Goal: Task Accomplishment & Management: Use online tool/utility

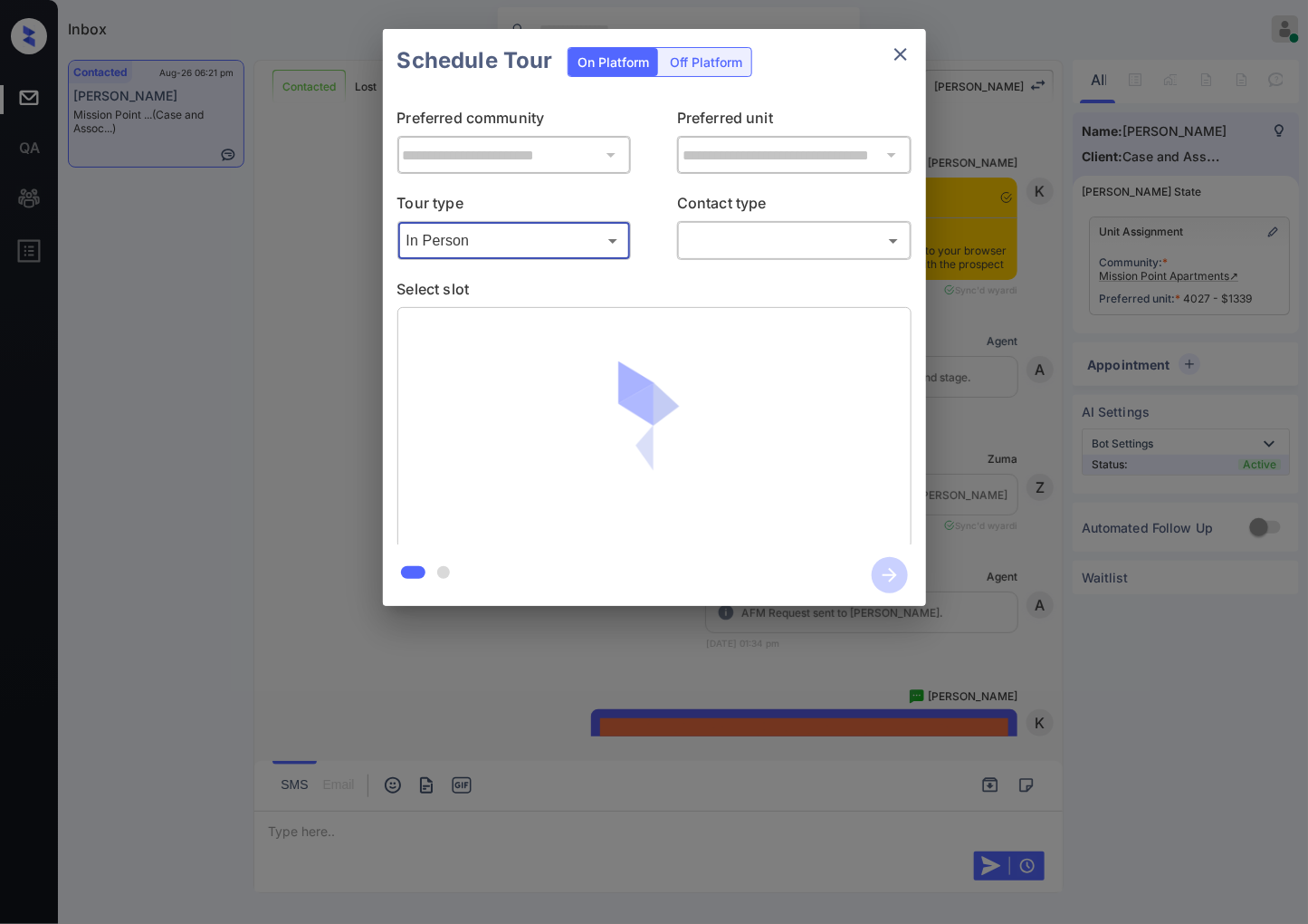
scroll to position [753, 0]
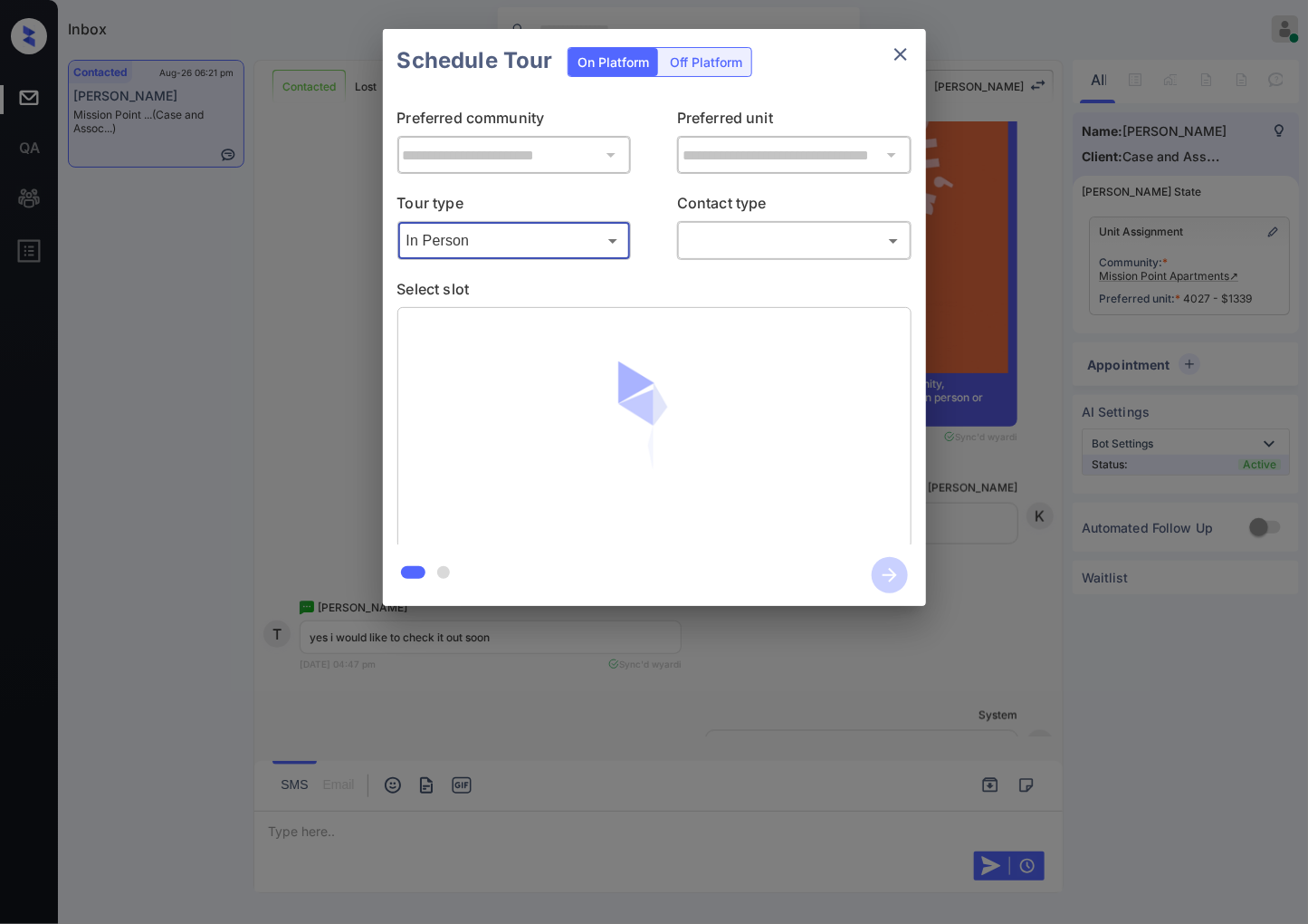
click at [775, 236] on body "Inbox Caroline Dacanay Online Set yourself offline Set yourself on break Profil…" at bounding box center [654, 462] width 1308 height 924
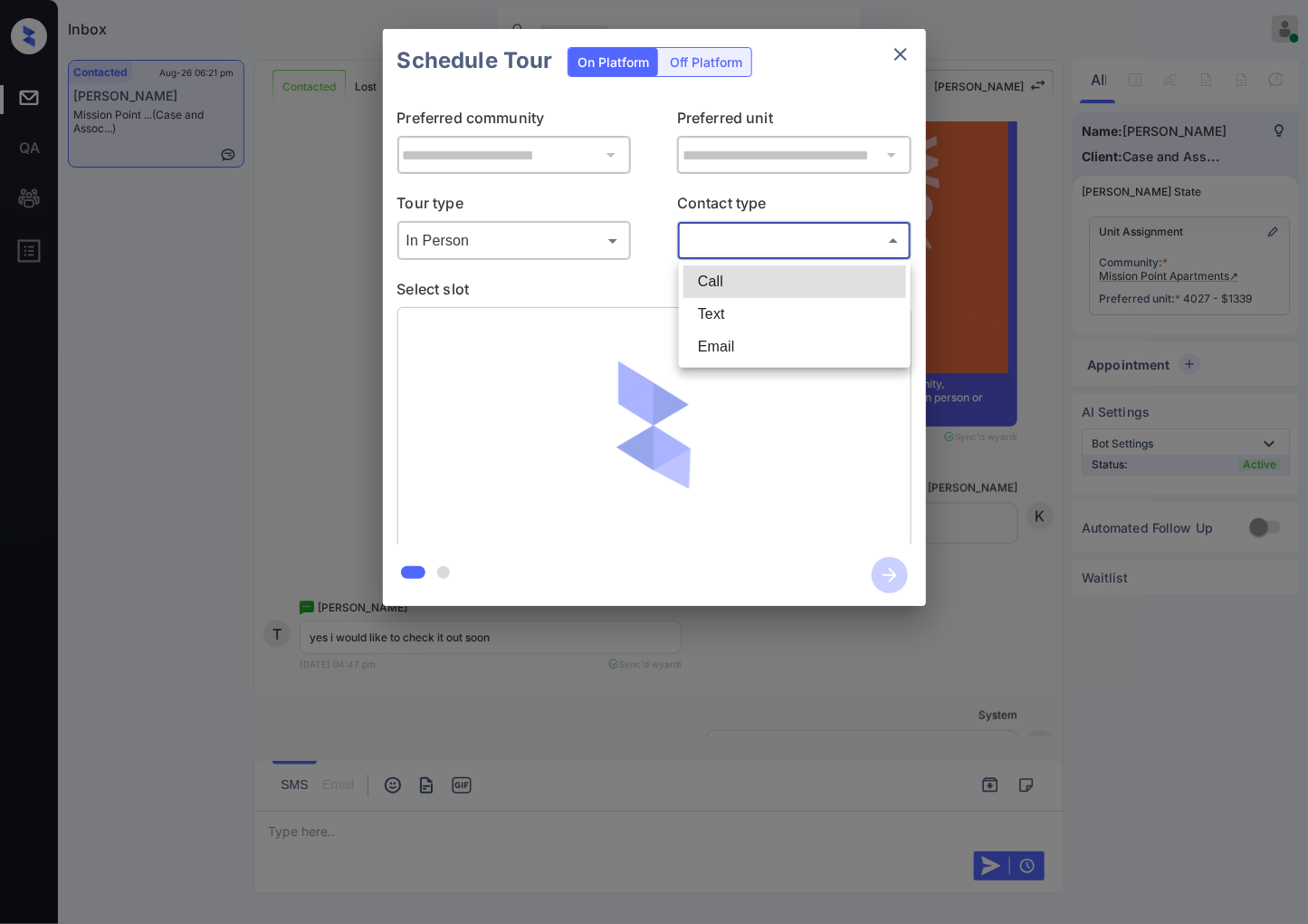
click at [764, 316] on li "Text" at bounding box center [795, 314] width 223 height 32
type input "****"
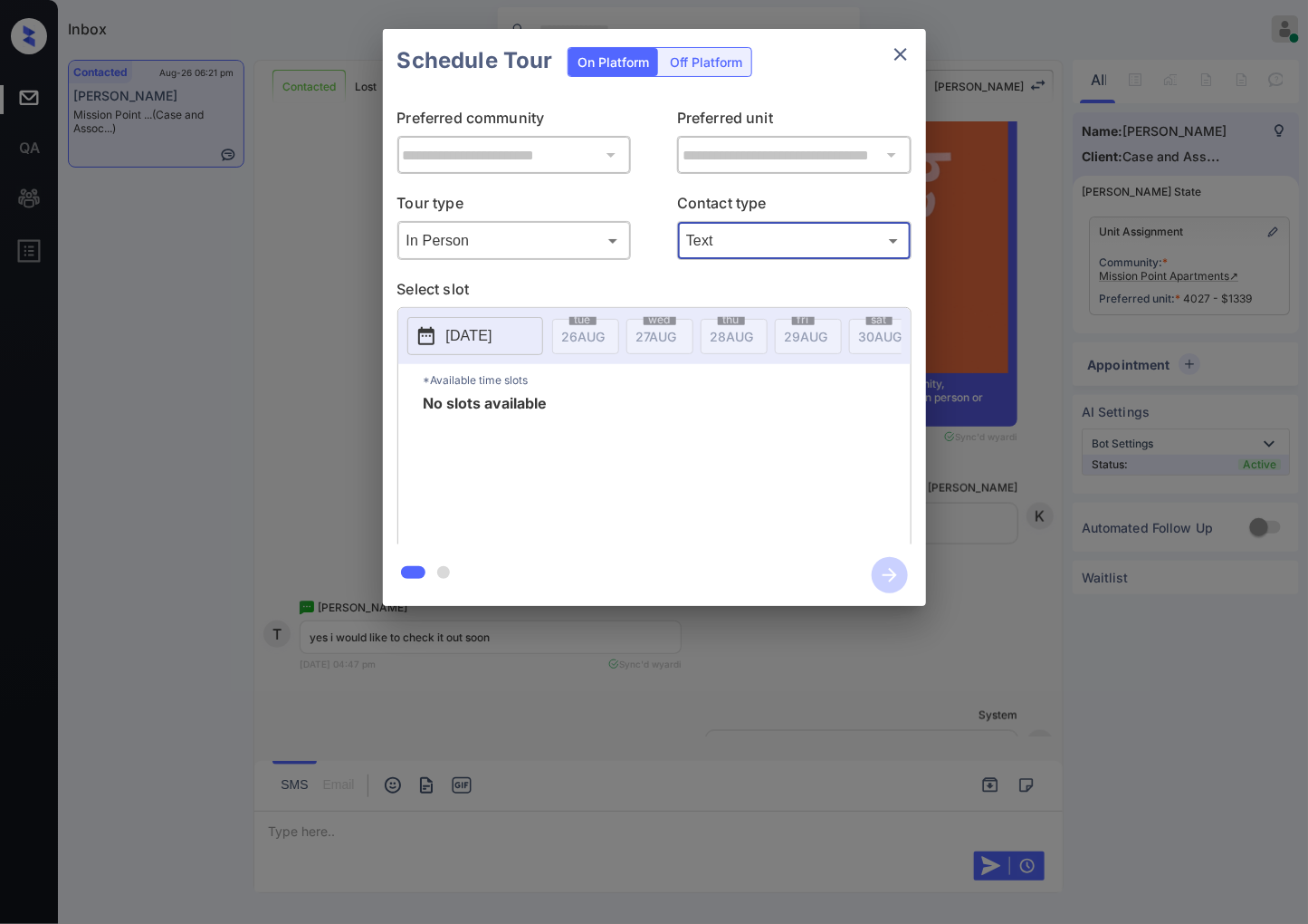
click at [493, 337] on p "[DATE]" at bounding box center [469, 336] width 46 height 22
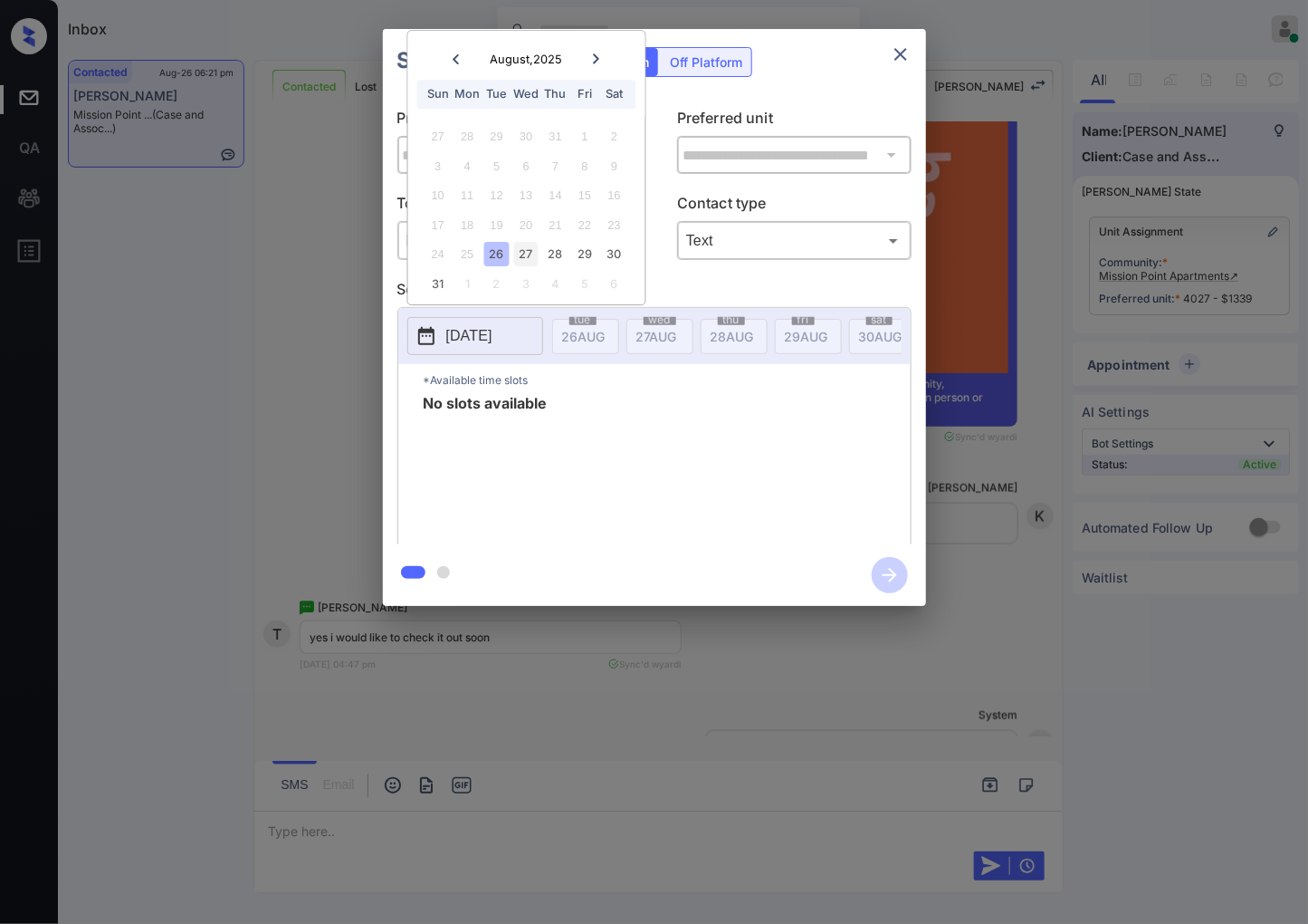
click at [530, 257] on div "27" at bounding box center [526, 256] width 25 height 25
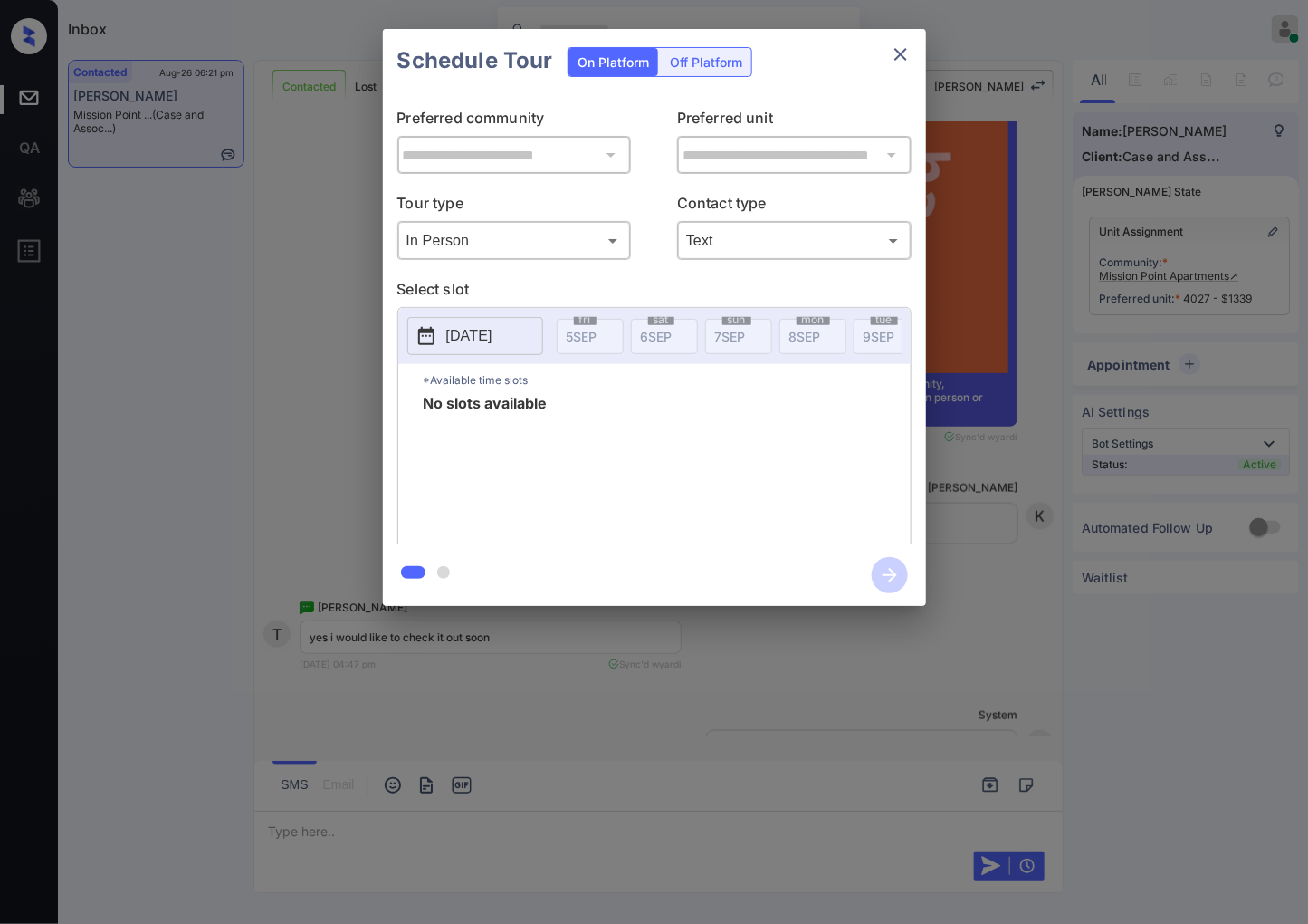
scroll to position [0, 0]
click at [522, 338] on button "[DATE]" at bounding box center [475, 336] width 135 height 38
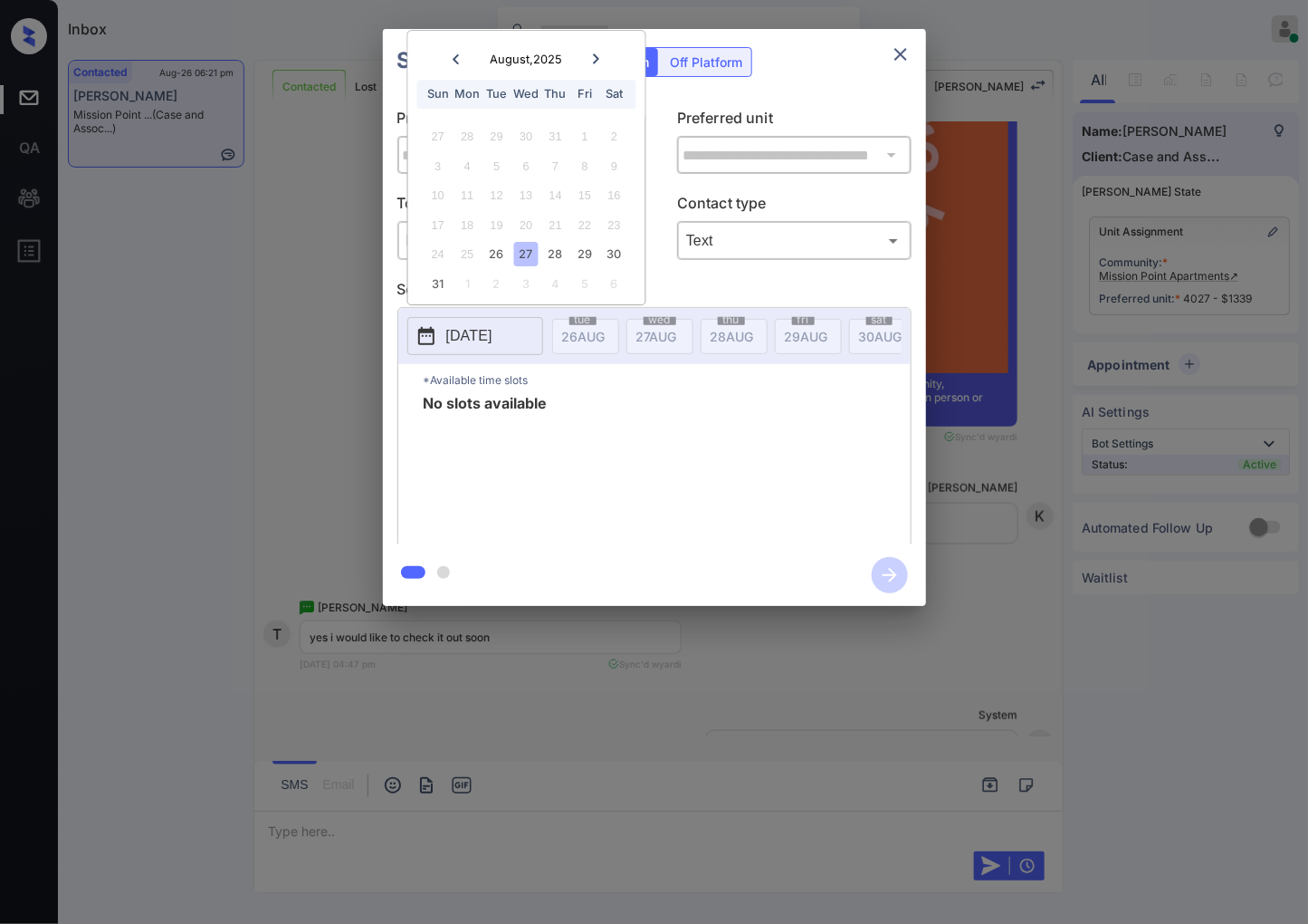
click at [1224, 301] on div "**********" at bounding box center [654, 318] width 1308 height 635
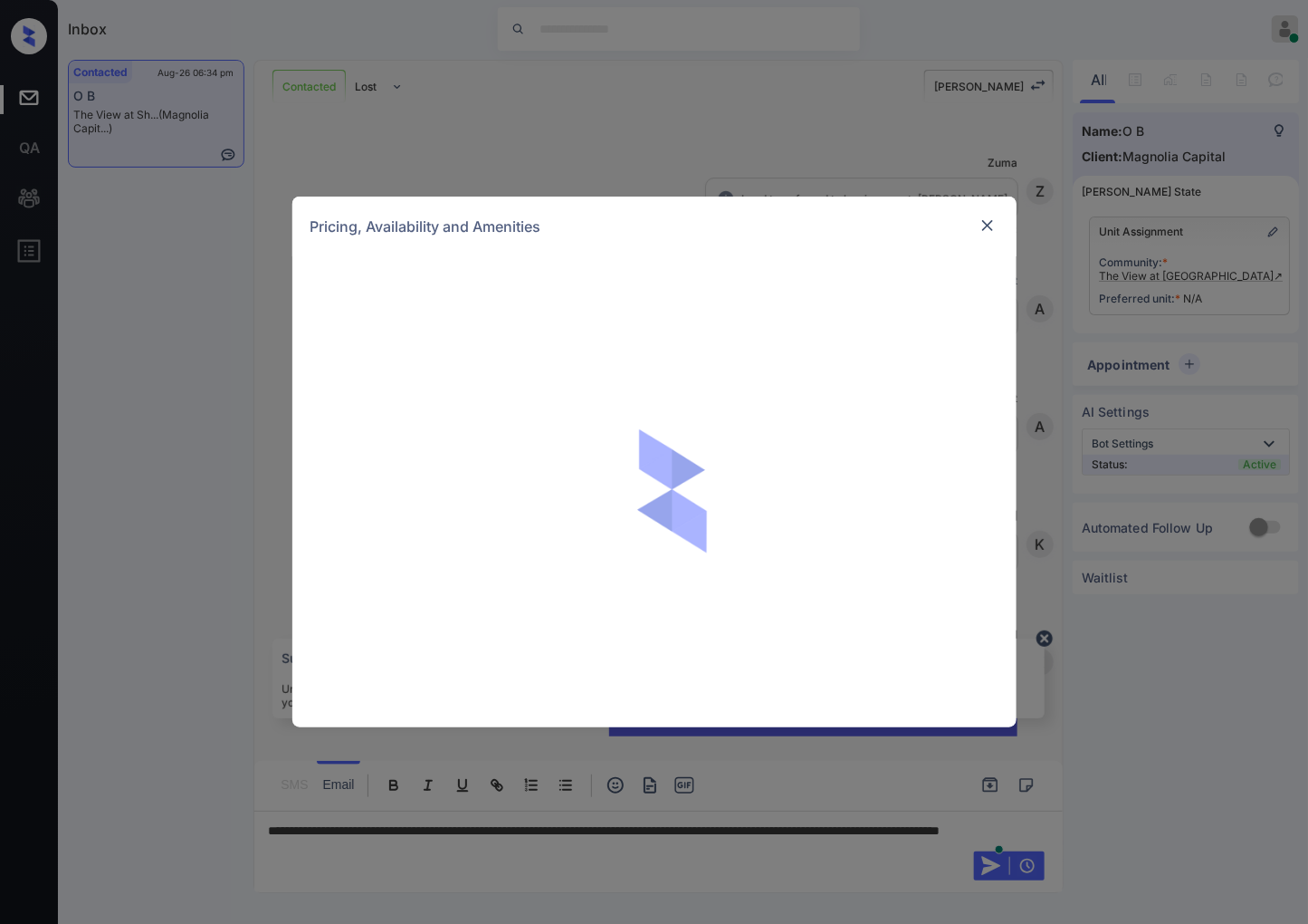
scroll to position [3156, 0]
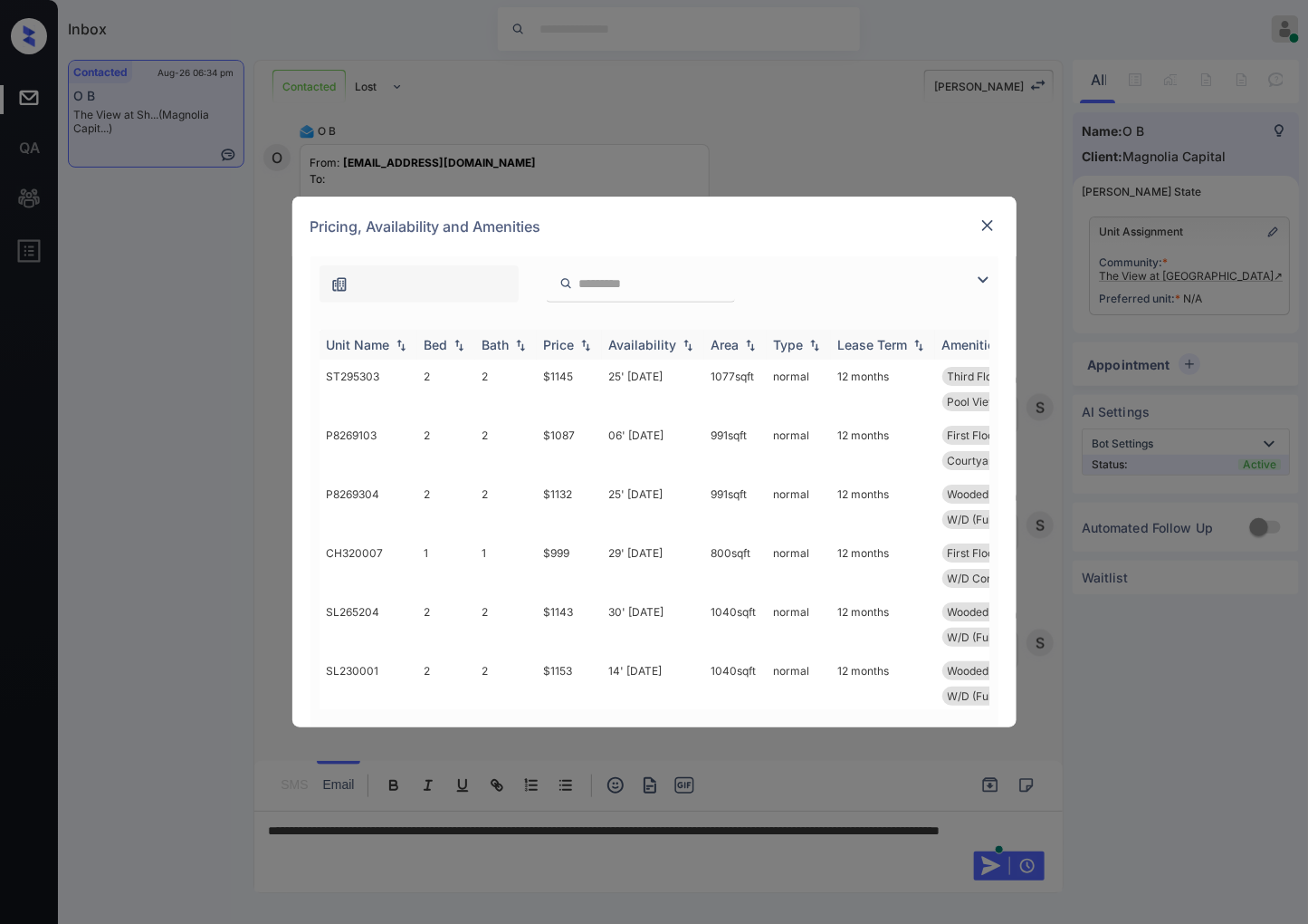
click at [585, 339] on img at bounding box center [585, 344] width 18 height 12
click at [585, 339] on img at bounding box center [585, 344] width 18 height 13
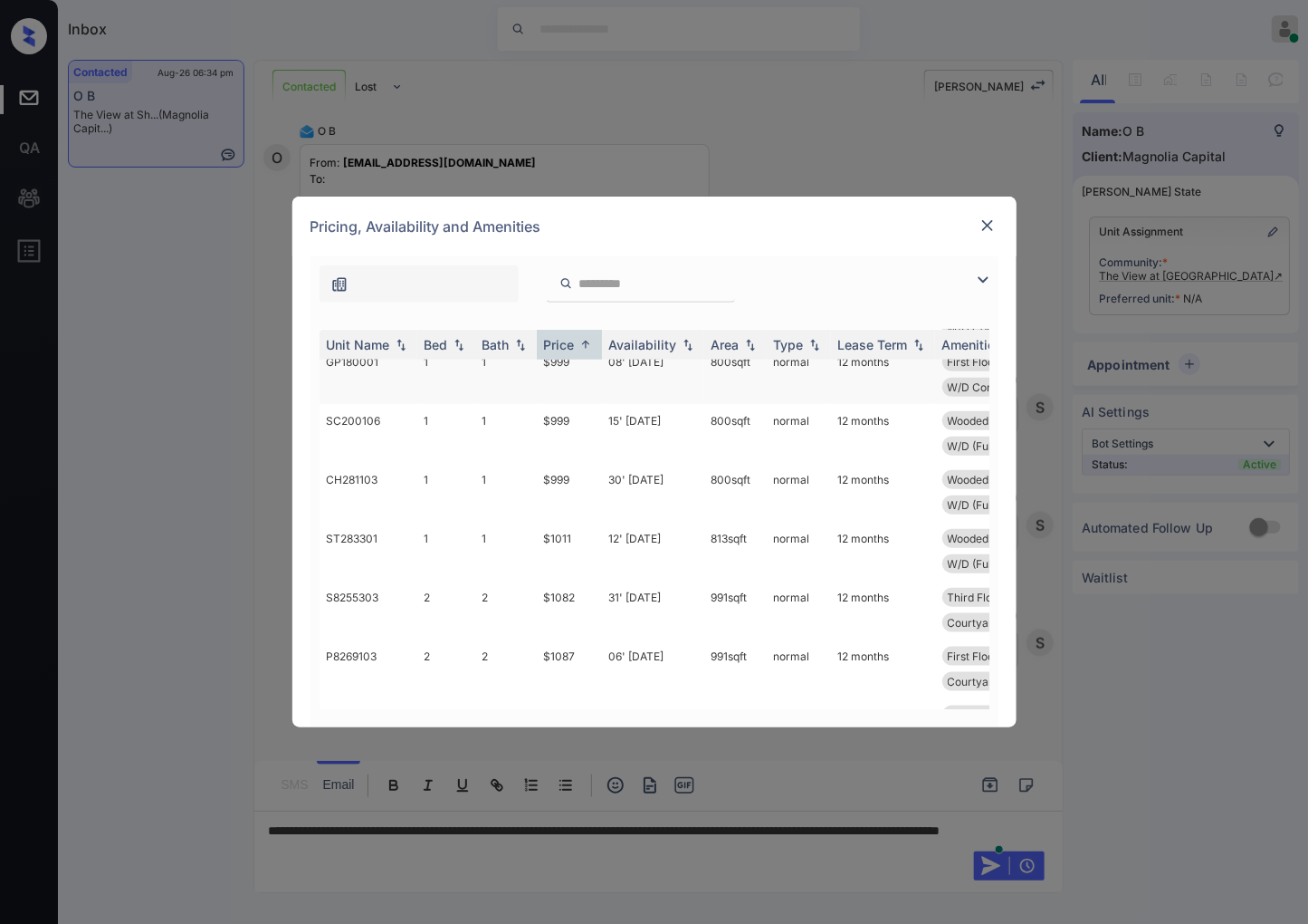
scroll to position [704, 0]
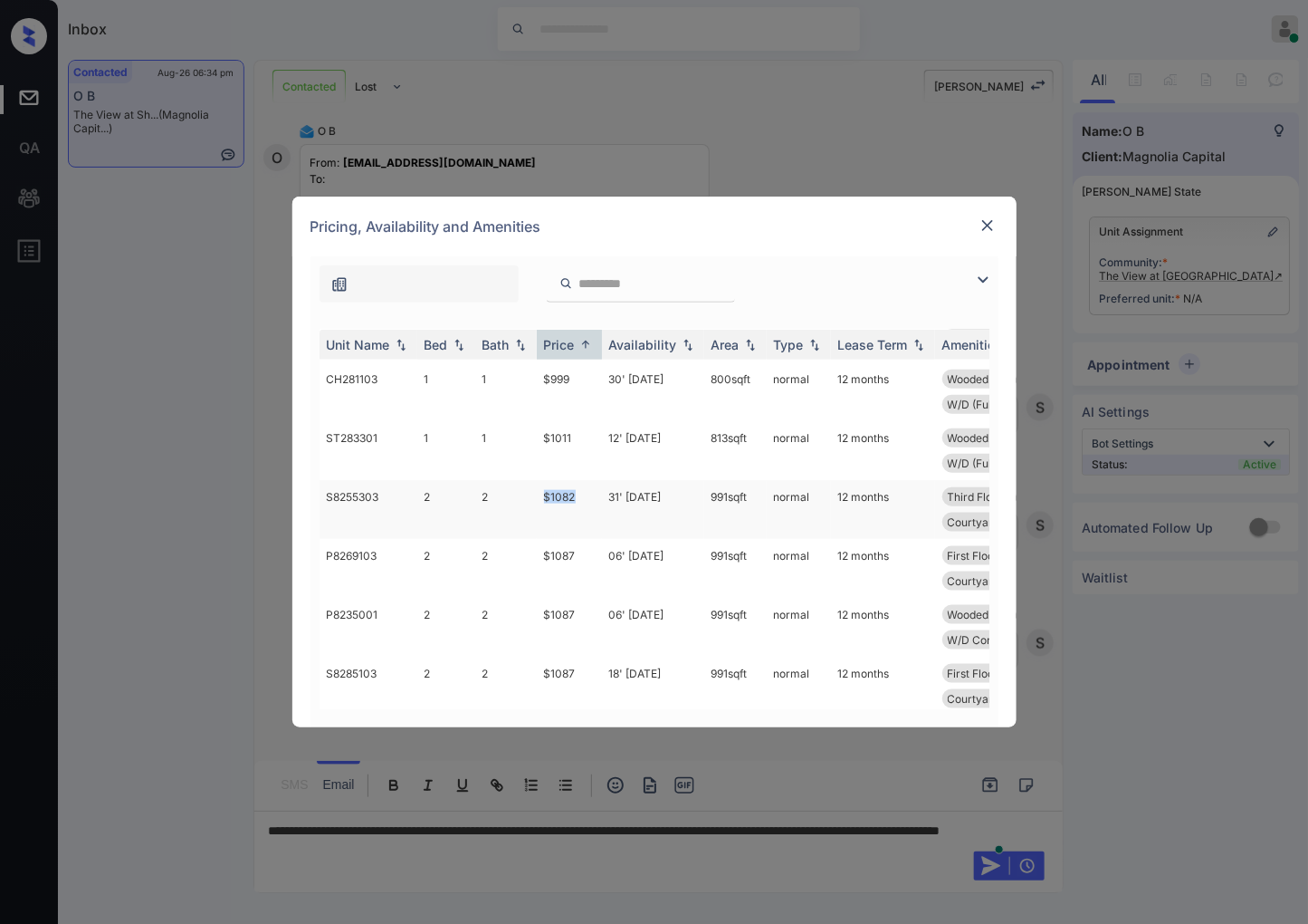
drag, startPoint x: 578, startPoint y: 498, endPoint x: 539, endPoint y: 498, distance: 39.0
click at [539, 498] on td "$1082" at bounding box center [569, 509] width 65 height 59
copy td "$1082"
click at [987, 226] on img at bounding box center [988, 225] width 18 height 18
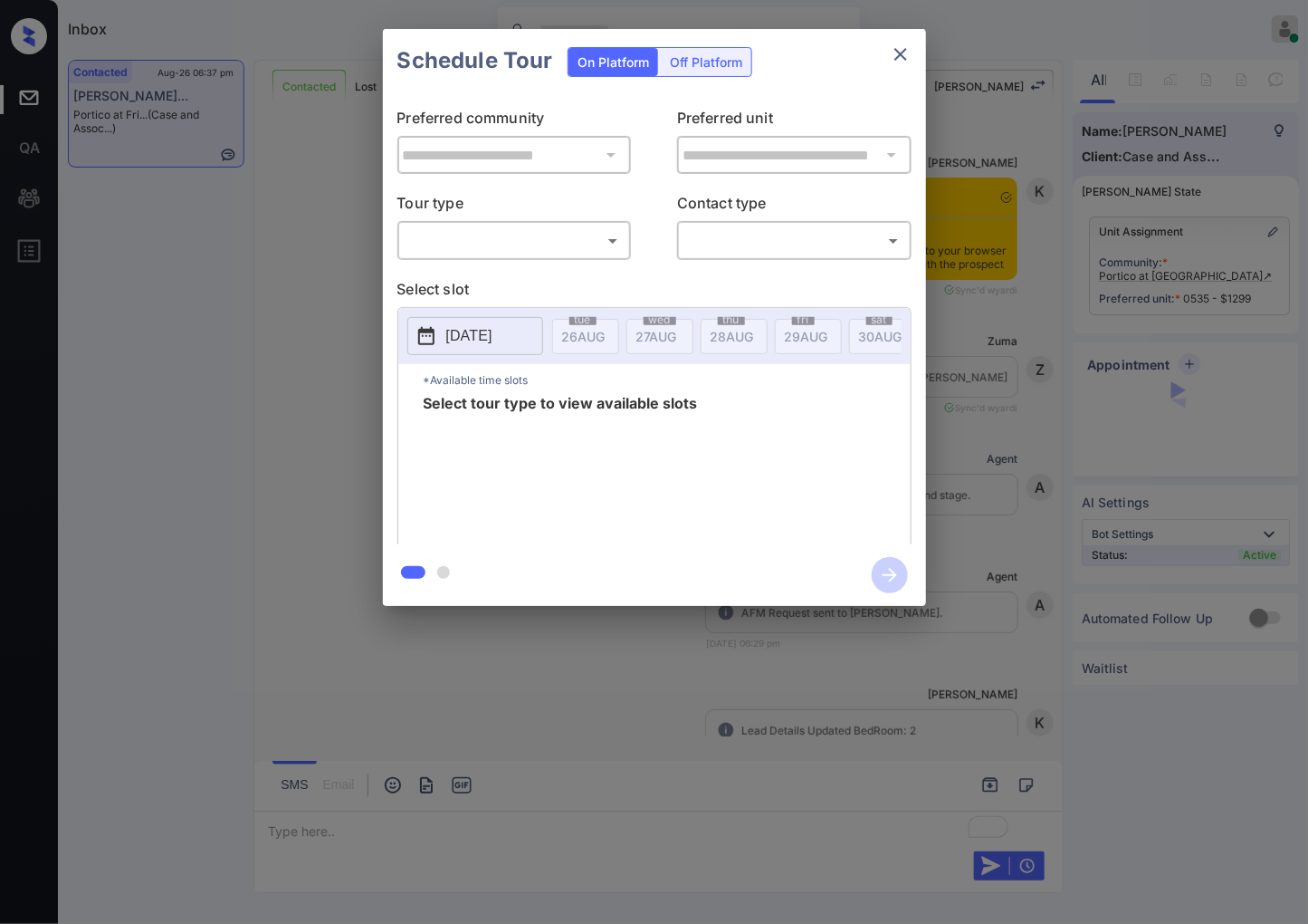
scroll to position [1621, 0]
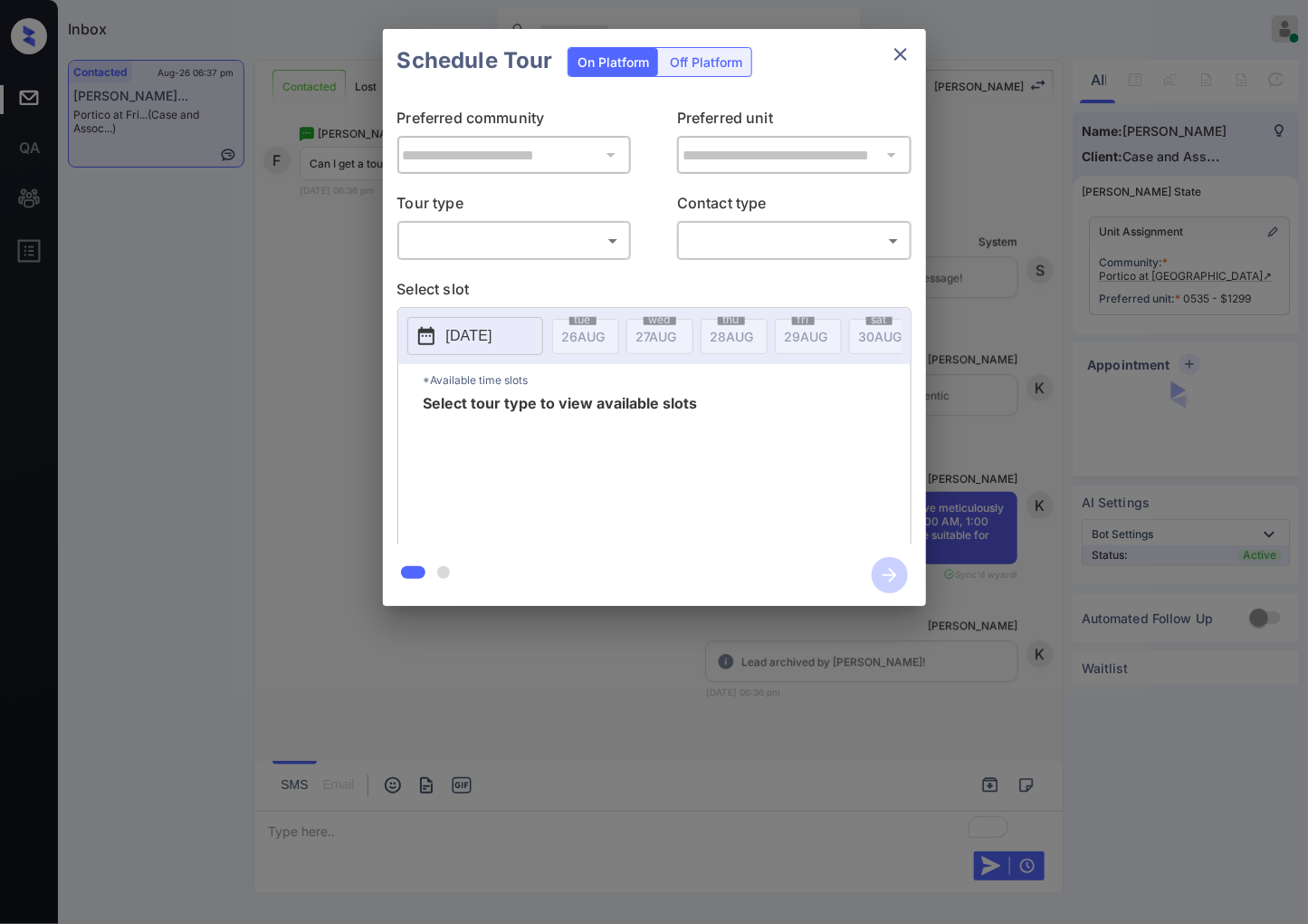
drag, startPoint x: 626, startPoint y: 224, endPoint x: 595, endPoint y: 254, distance: 43.1
click at [622, 227] on div "​ ​" at bounding box center [515, 240] width 235 height 39
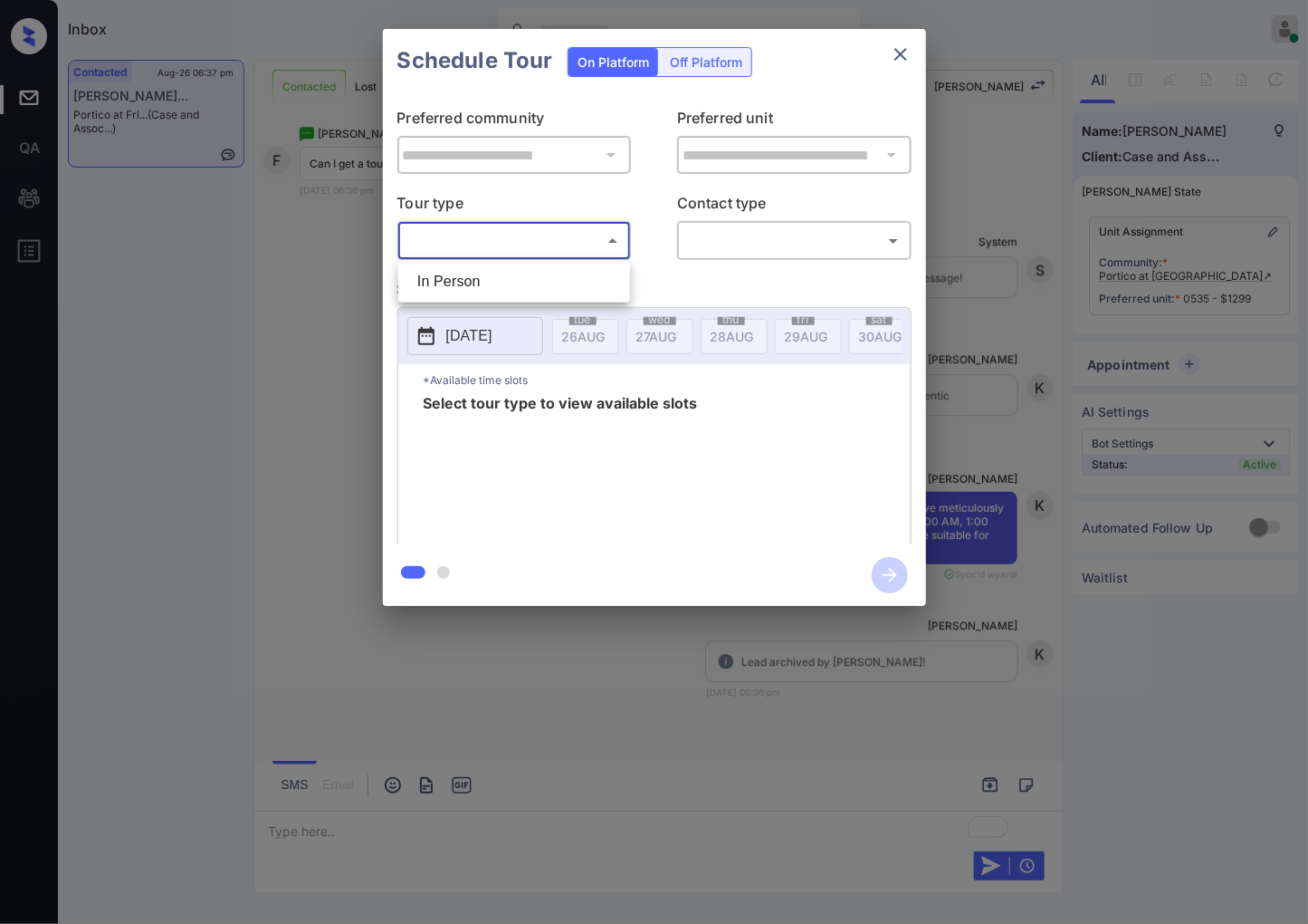
click at [595, 254] on body "Inbox [PERSON_NAME] Online Set yourself offline Set yourself on break Profile S…" at bounding box center [654, 462] width 1308 height 924
click at [596, 269] on li "In Person" at bounding box center [515, 281] width 223 height 32
type input "********"
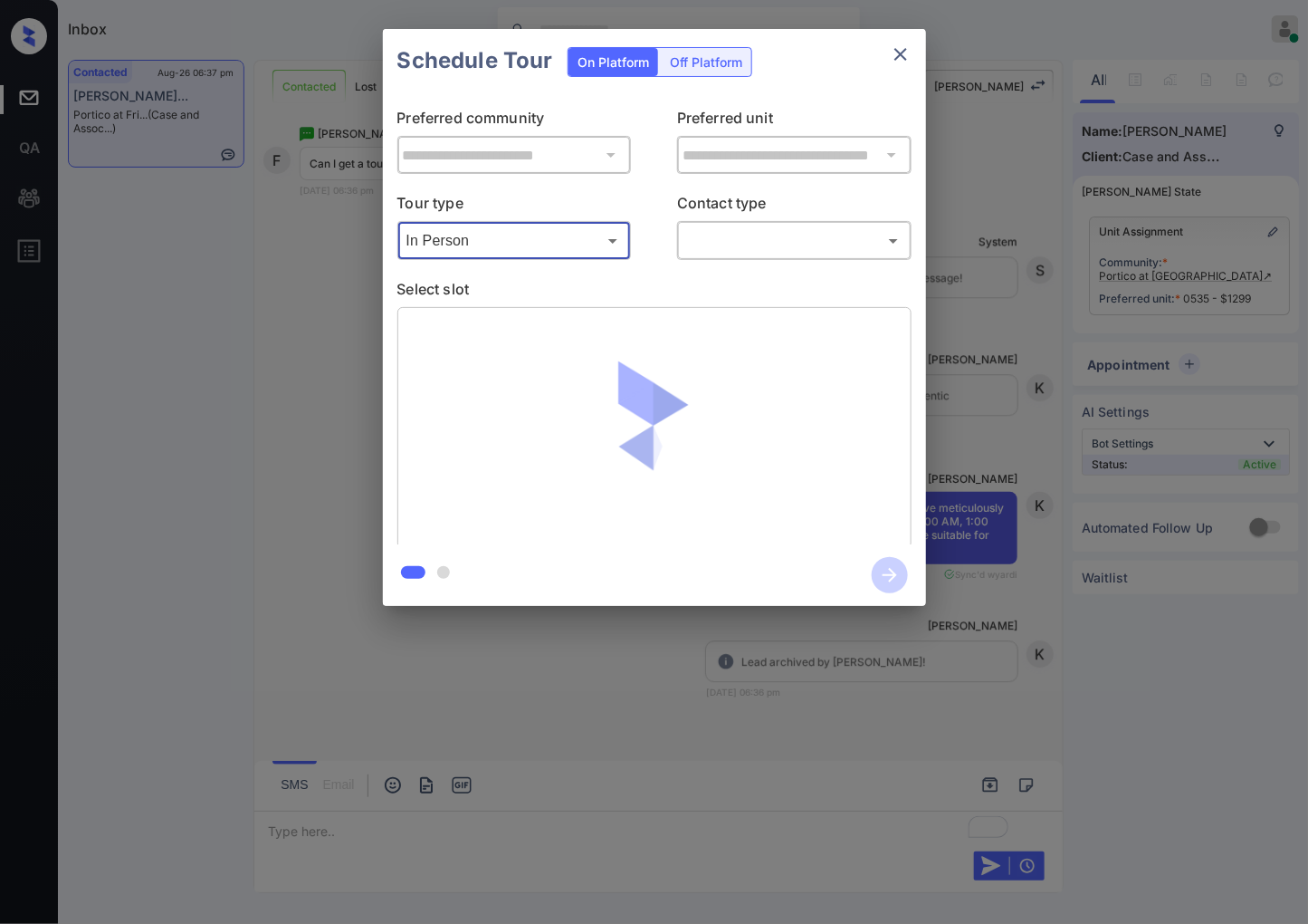
click at [740, 241] on body "Inbox [PERSON_NAME] Online Set yourself offline Set yourself on break Profile S…" at bounding box center [654, 462] width 1308 height 924
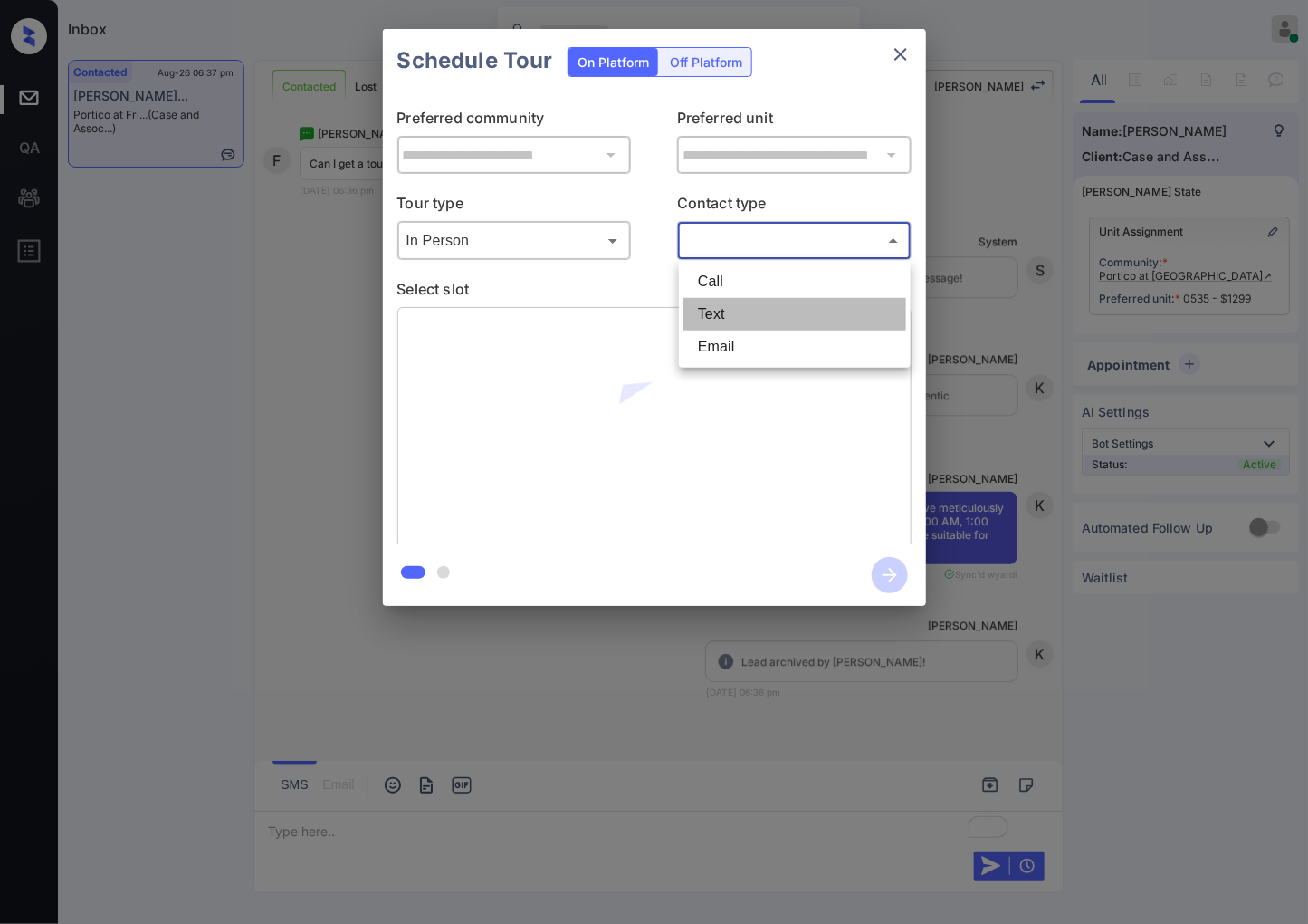
drag, startPoint x: 744, startPoint y: 309, endPoint x: 18, endPoint y: 54, distance: 769.5
click at [741, 309] on li "Text" at bounding box center [795, 314] width 223 height 32
type input "****"
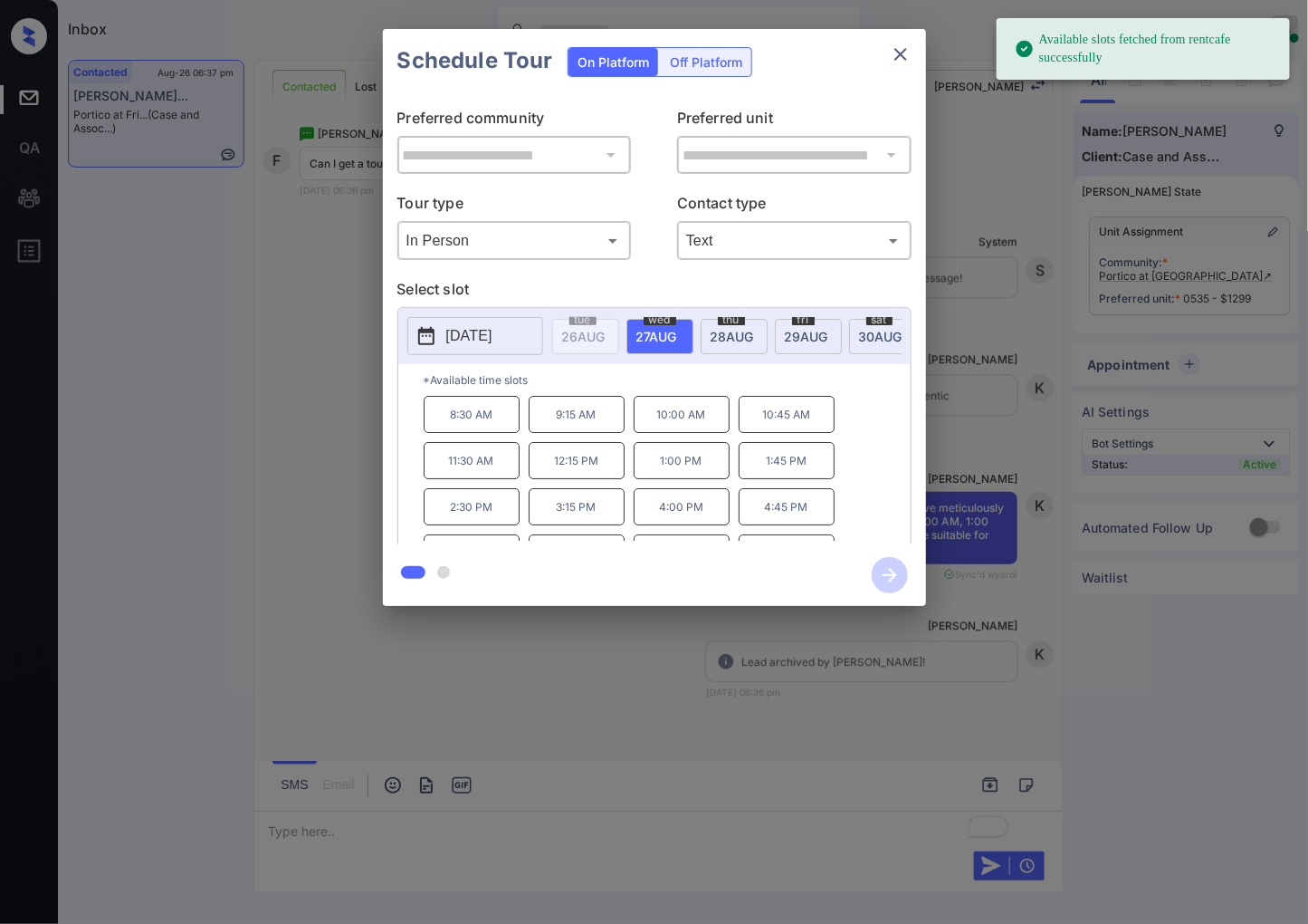
click at [792, 274] on div "**********" at bounding box center [655, 318] width 543 height 452
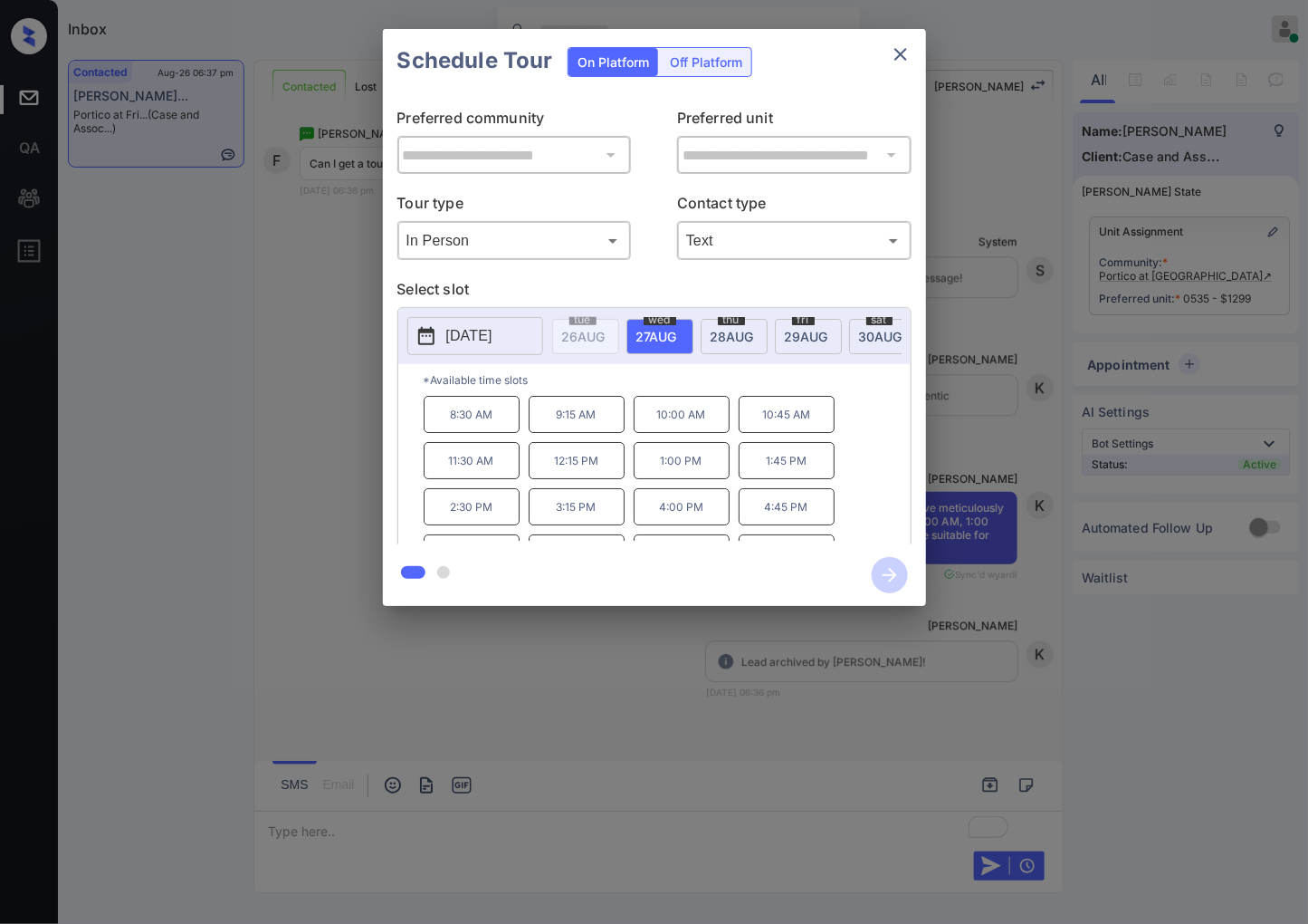
click at [717, 339] on span "[DATE]" at bounding box center [733, 337] width 44 height 15
click at [572, 520] on p "3:15 PM" at bounding box center [577, 506] width 96 height 37
click at [881, 578] on icon "button" at bounding box center [890, 575] width 36 height 36
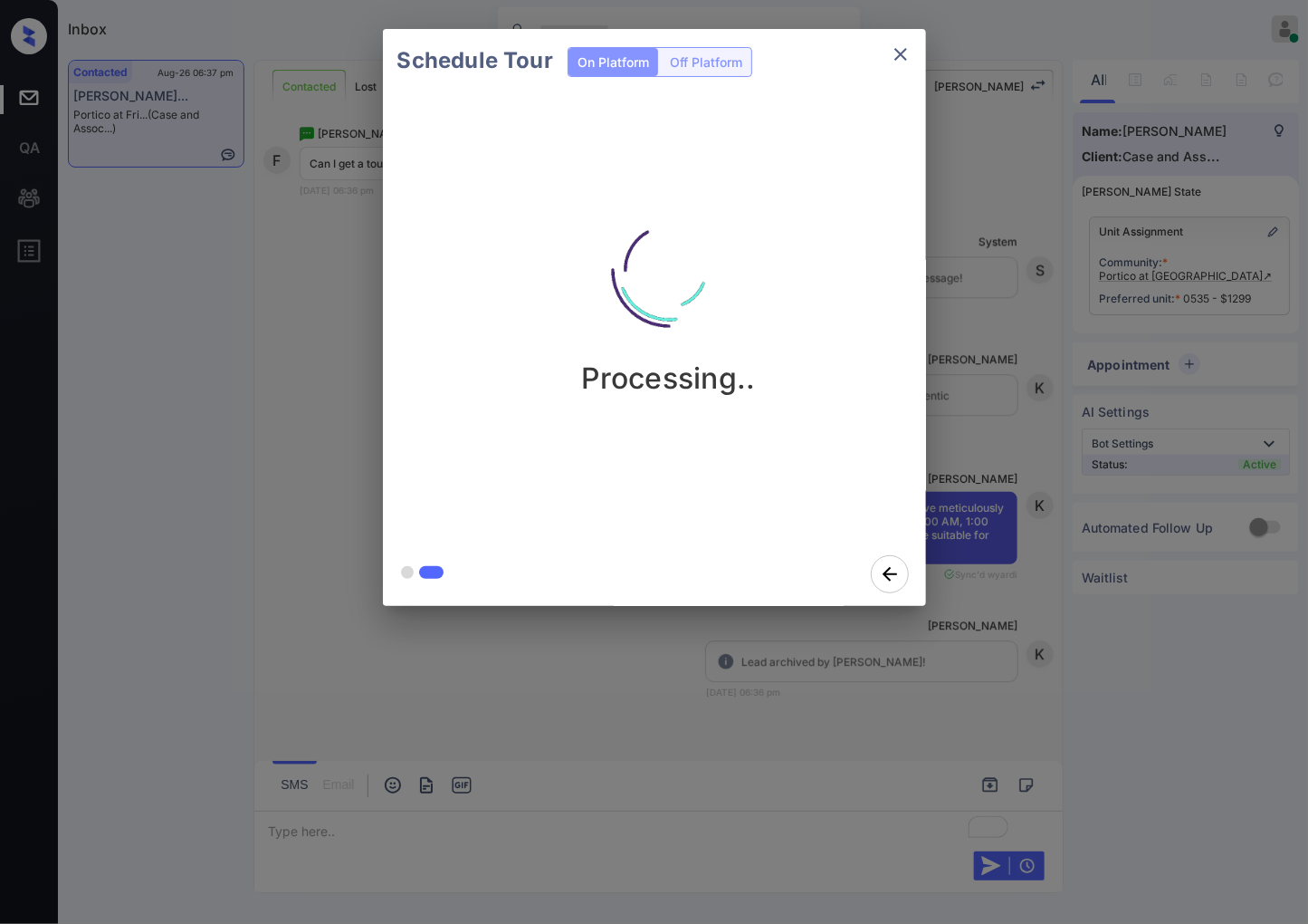
click at [795, 51] on div "Schedule Tour On Platform Off Platform" at bounding box center [655, 60] width 543 height 63
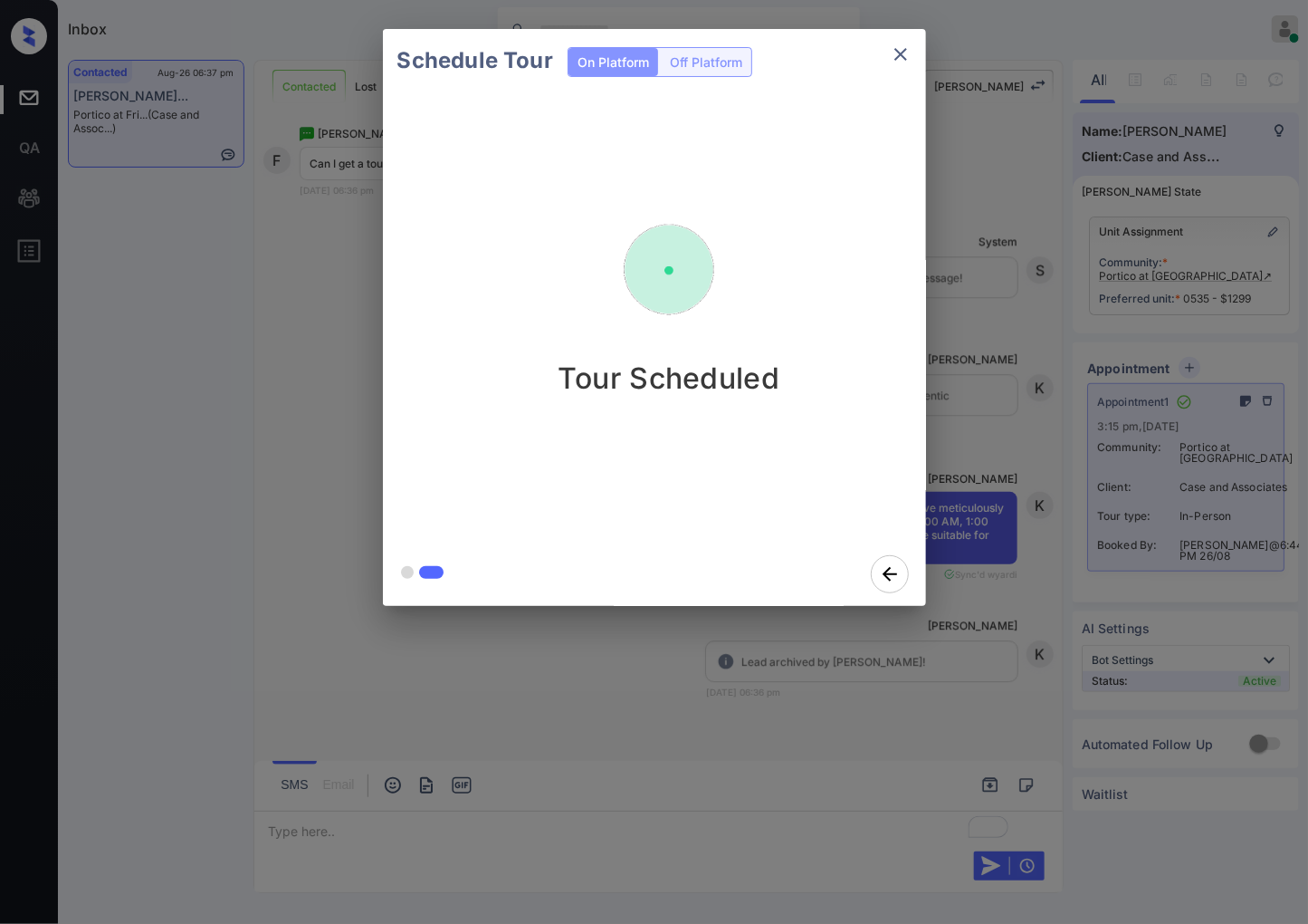
click at [1017, 342] on div "Schedule Tour On Platform Off Platform Tour Scheduled" at bounding box center [654, 318] width 1308 height 635
